Goal: Information Seeking & Learning: Learn about a topic

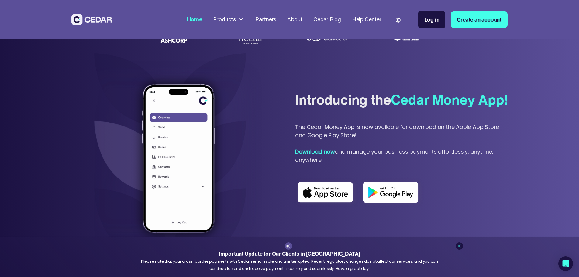
scroll to position [273, 0]
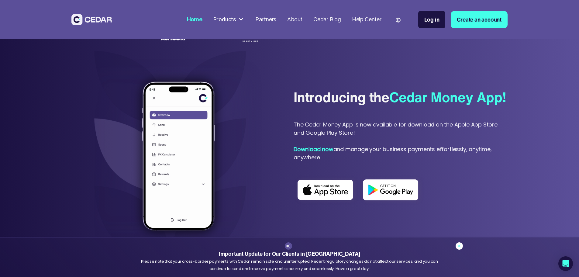
click at [460, 247] on icon at bounding box center [459, 245] width 5 height 5
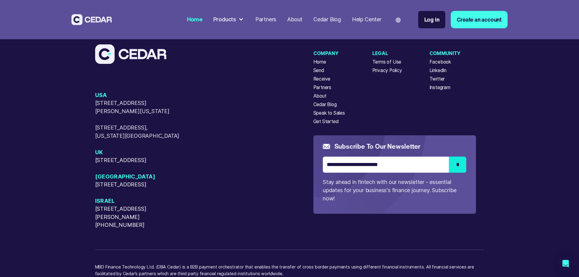
scroll to position [2795, 0]
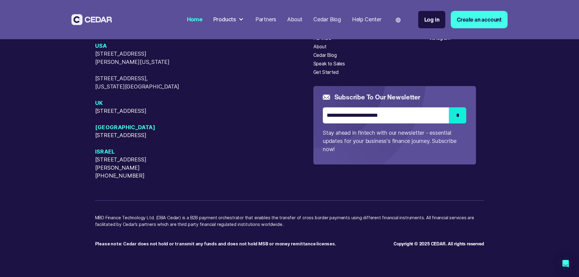
scroll to position [2886, 0]
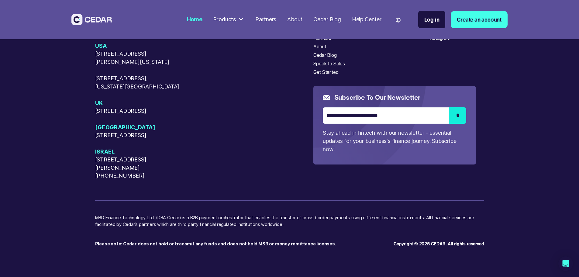
scroll to position [3008, 0]
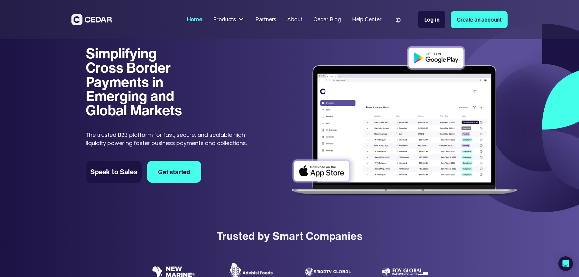
scroll to position [0, 0]
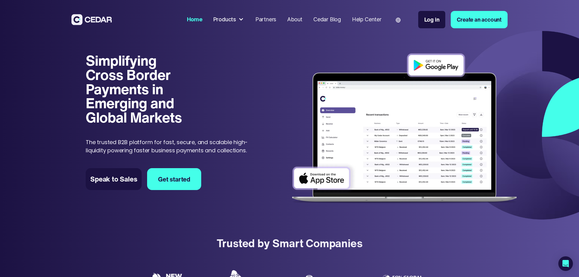
click at [236, 19] on div "Products" at bounding box center [224, 19] width 23 height 8
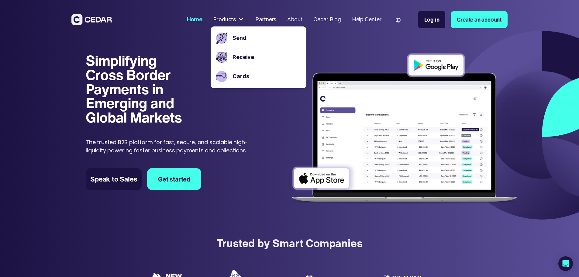
click at [184, 47] on div "Simplifying Cross Border Payments in Emerging and Global Markets Simplifying Cr…" at bounding box center [289, 124] width 579 height 195
